Goal: Task Accomplishment & Management: Manage account settings

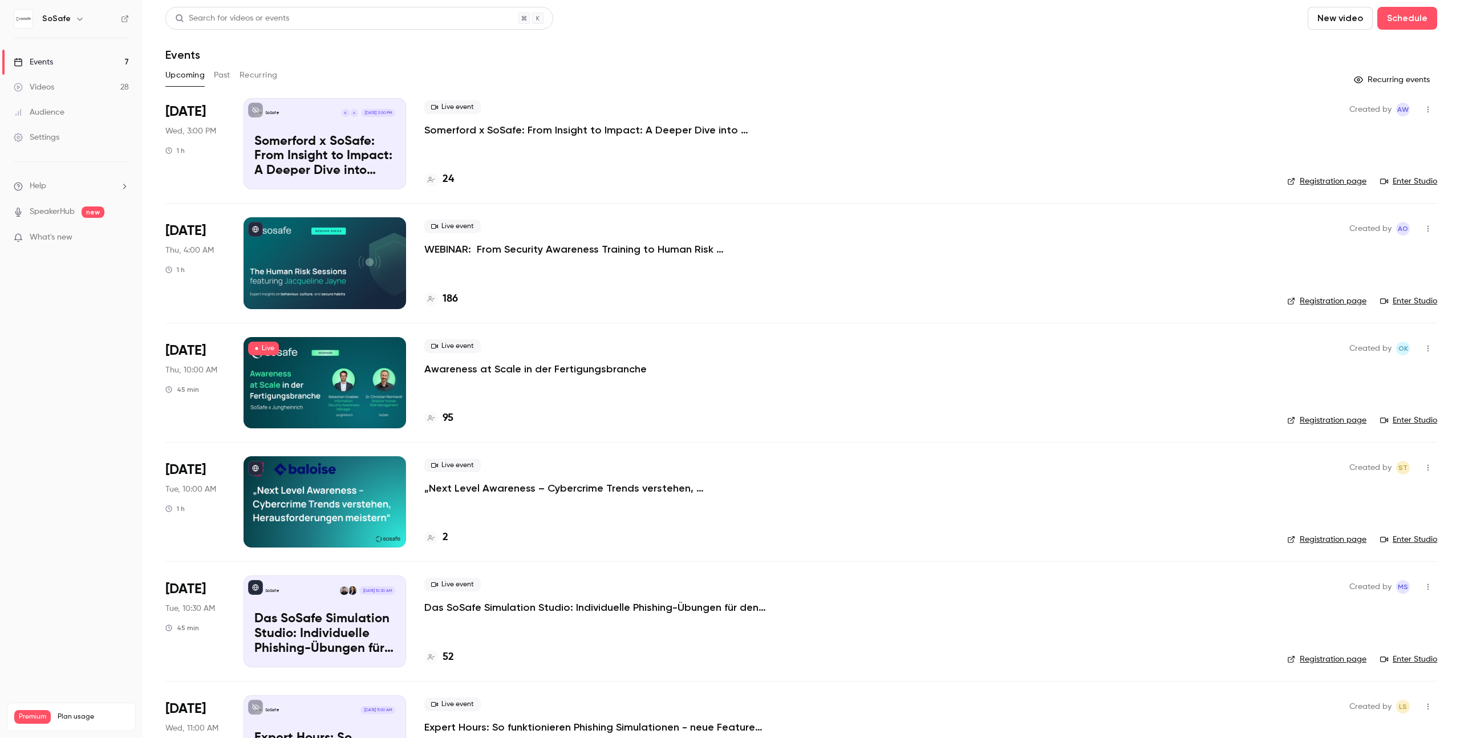
click at [53, 190] on li "Help" at bounding box center [71, 186] width 115 height 12
click at [185, 211] on span "Help center" at bounding box center [178, 208] width 43 height 12
click at [537, 384] on div "Live event Awareness at Scale in der Fertigungsbranche 95" at bounding box center [846, 382] width 845 height 91
click at [538, 370] on p "Awareness at Scale in der Fertigungsbranche" at bounding box center [535, 369] width 222 height 14
click at [1405, 420] on link "Enter Studio" at bounding box center [1408, 420] width 57 height 11
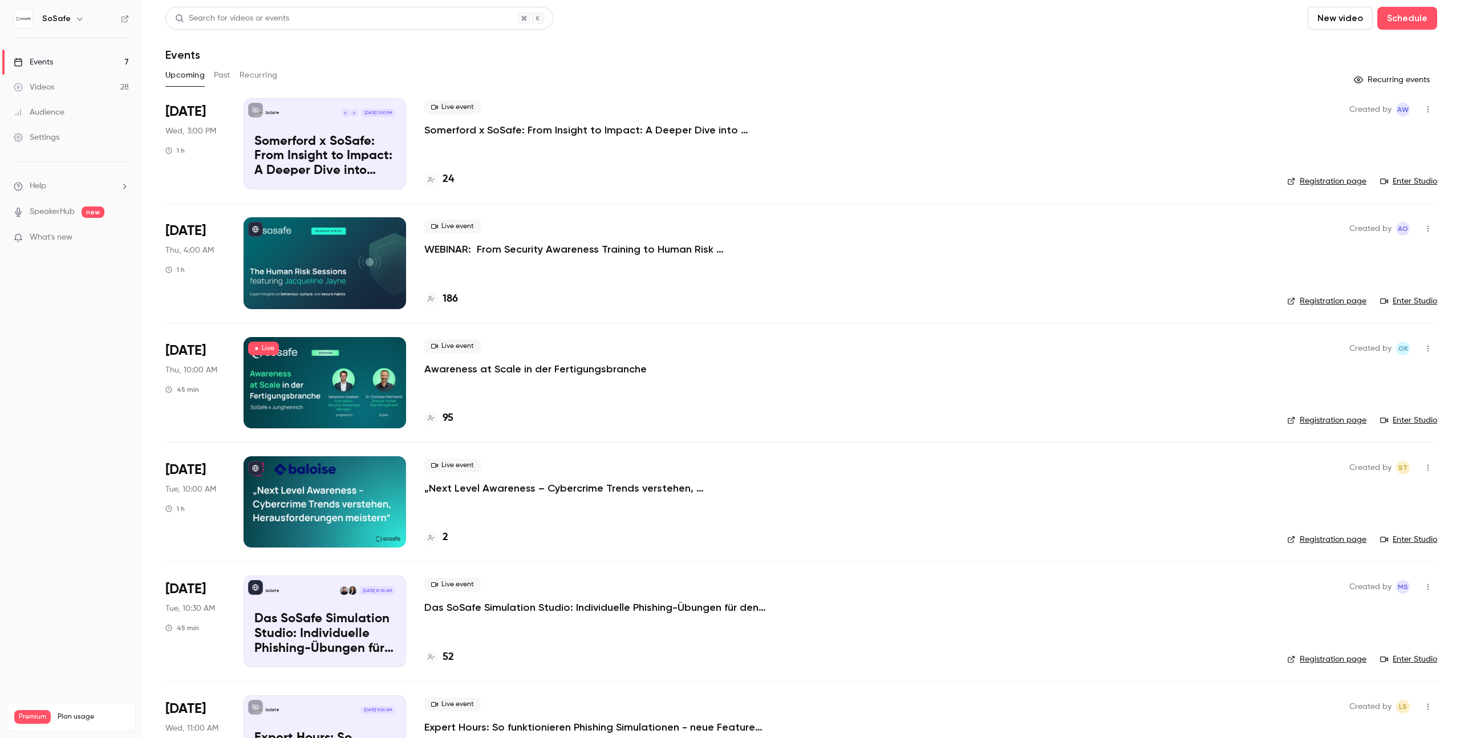
click at [568, 372] on p "Awareness at Scale in der Fertigungsbranche" at bounding box center [535, 369] width 222 height 14
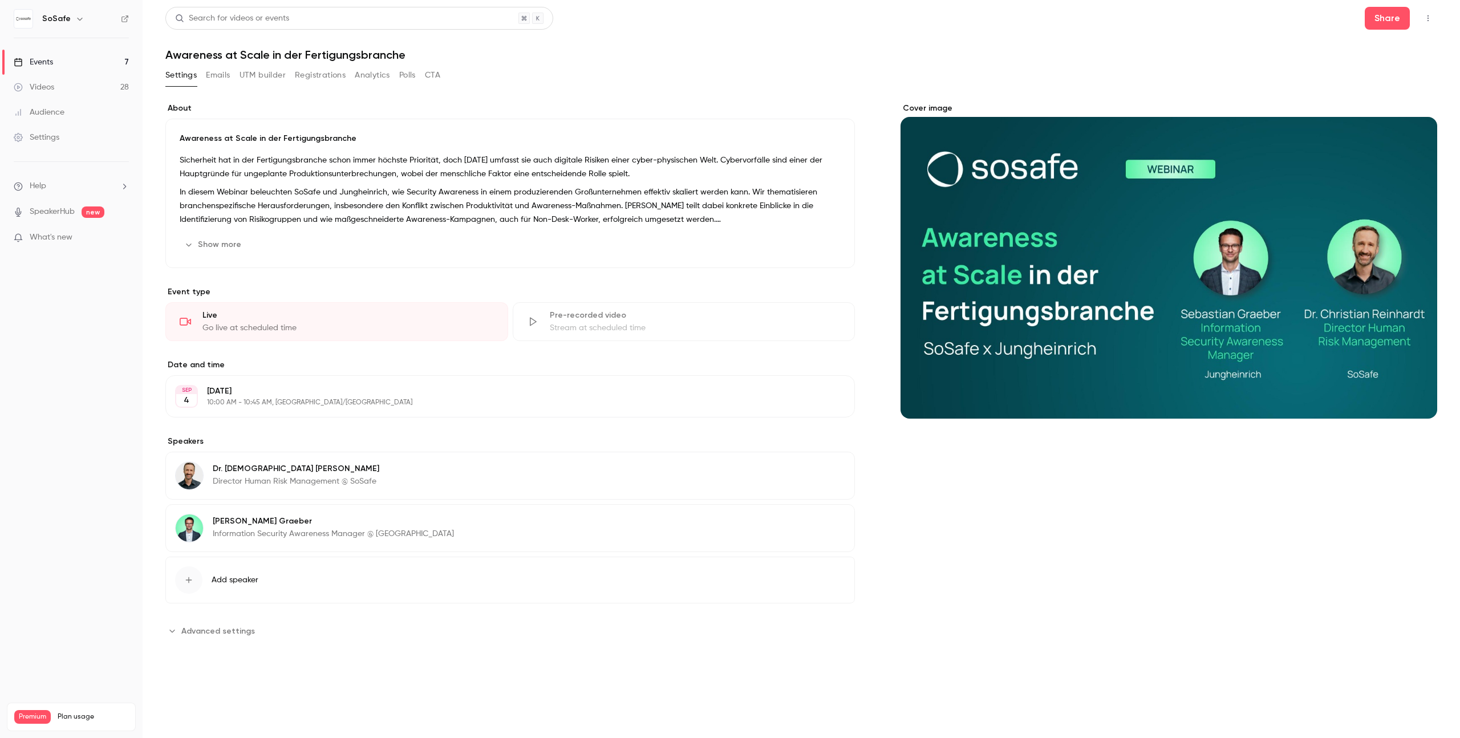
click at [217, 75] on button "Emails" at bounding box center [218, 75] width 24 height 18
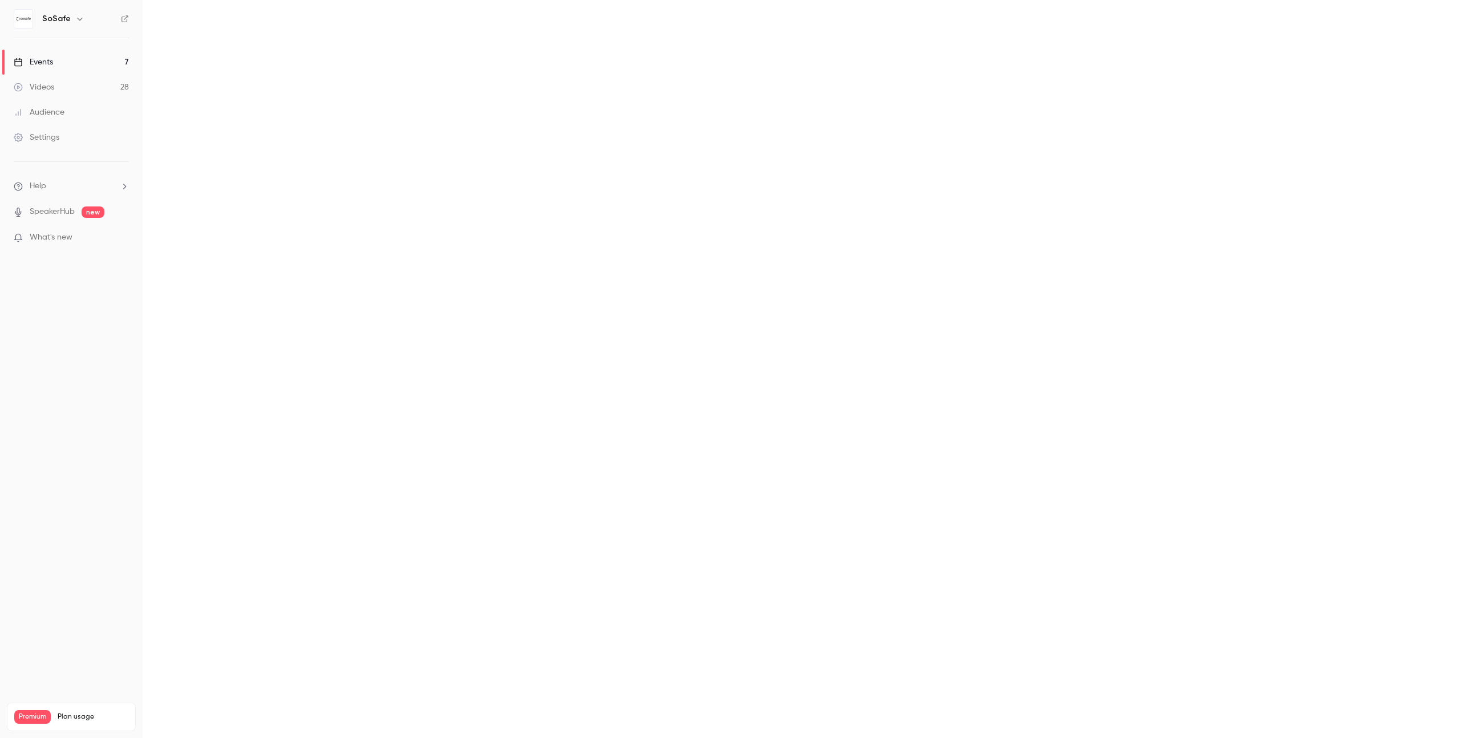
click at [217, 75] on main "Search for videos or events Share Awareness at Scale in der Fertigungsbranche S…" at bounding box center [802, 369] width 1318 height 738
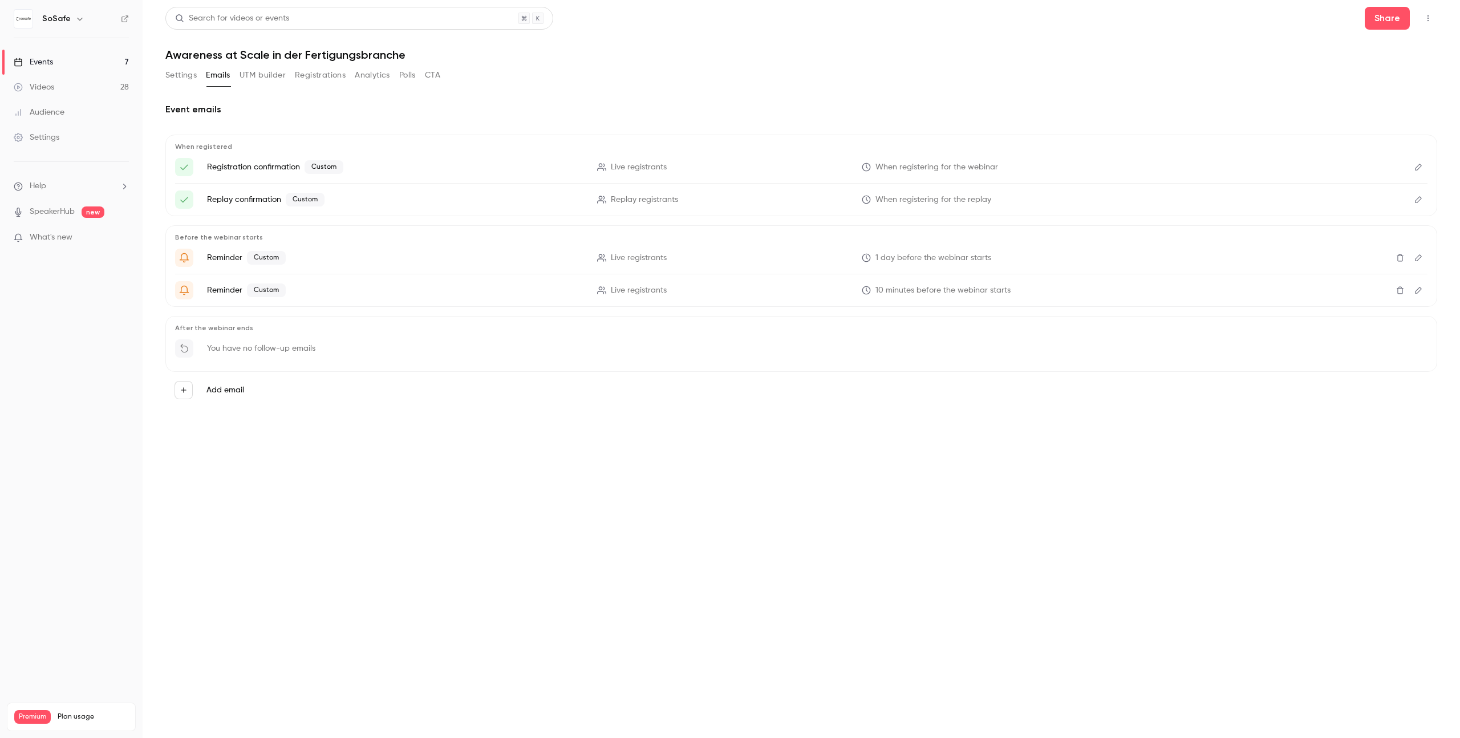
click at [1421, 198] on icon "Edit" at bounding box center [1418, 199] width 7 height 7
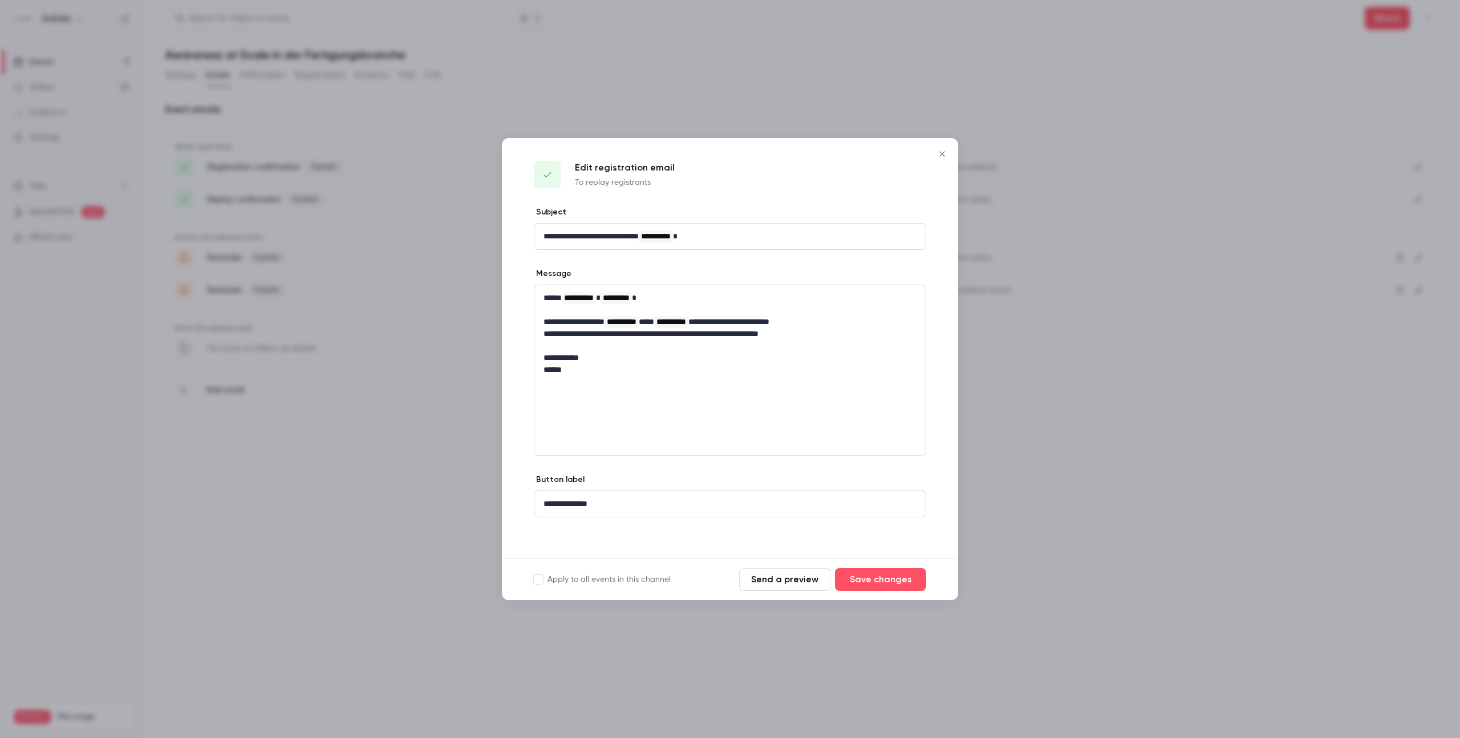
click at [943, 151] on icon "Close" at bounding box center [942, 153] width 14 height 9
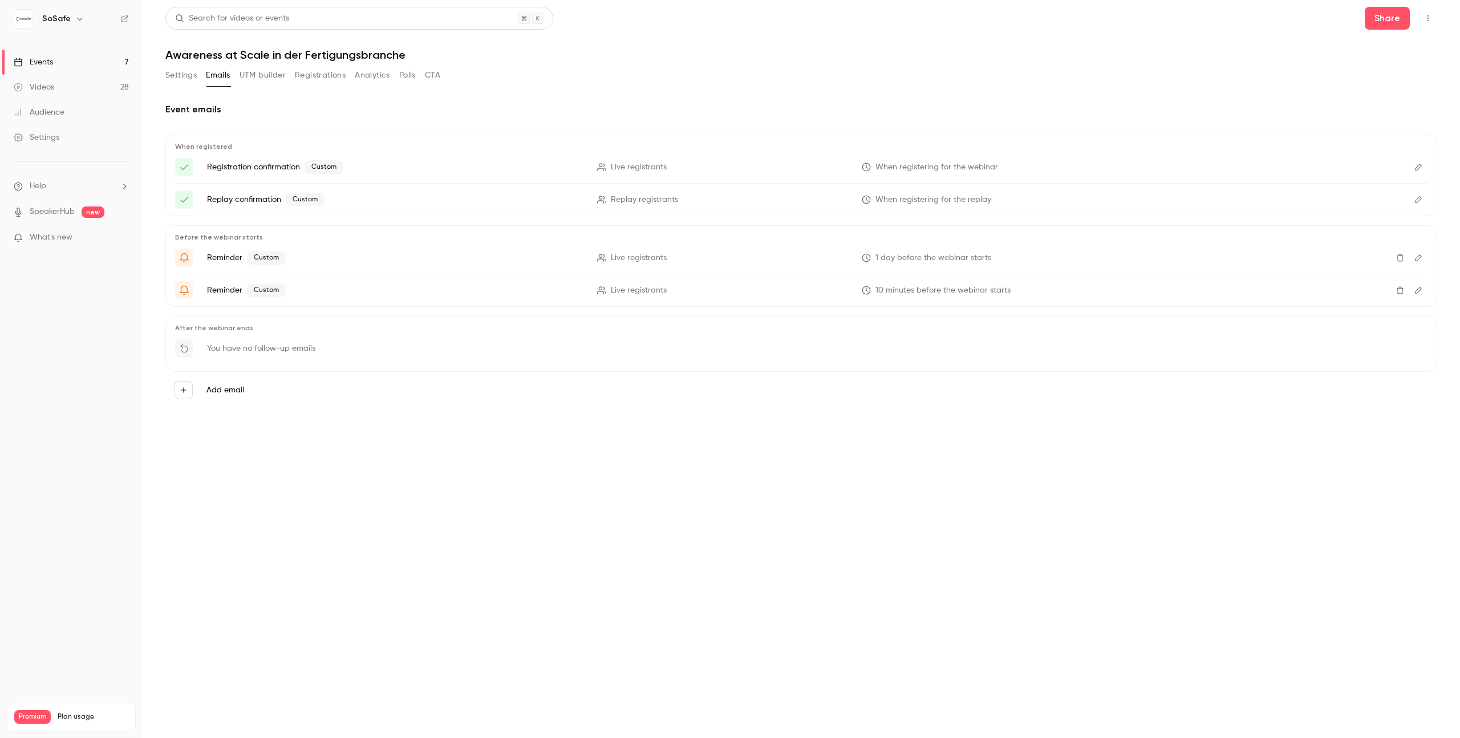
click at [320, 79] on button "Registrations" at bounding box center [320, 75] width 51 height 18
